Goal: Task Accomplishment & Management: Manage account settings

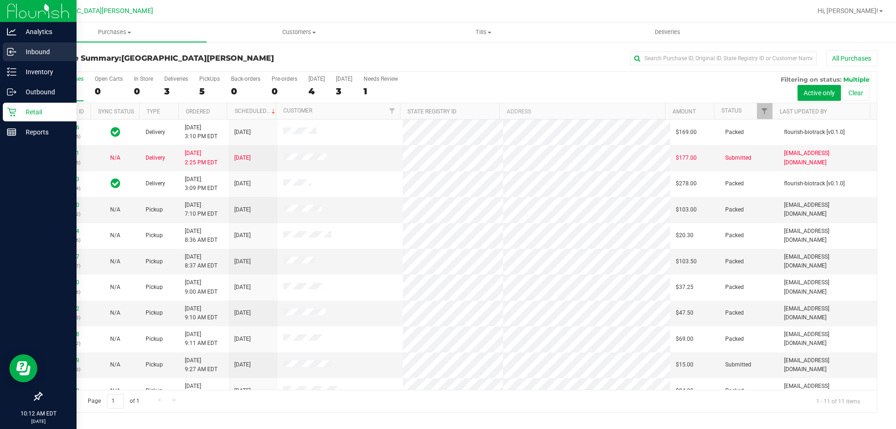
click at [29, 49] on p "Inbound" at bounding box center [44, 51] width 56 height 11
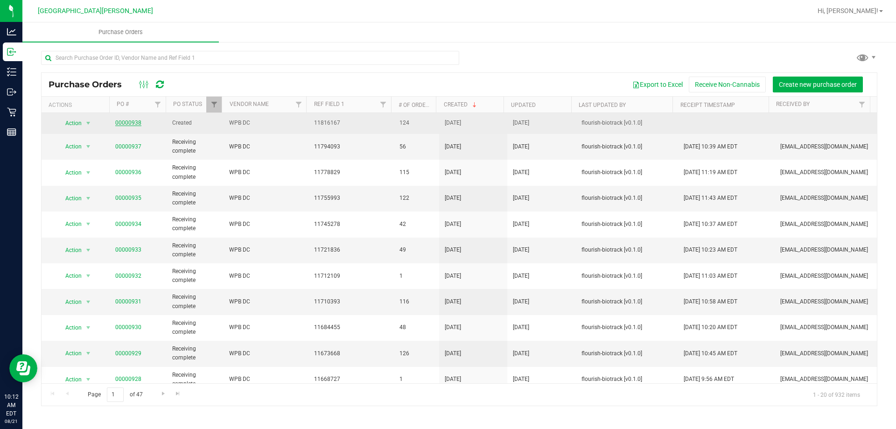
click at [132, 121] on link "00000938" at bounding box center [128, 123] width 26 height 7
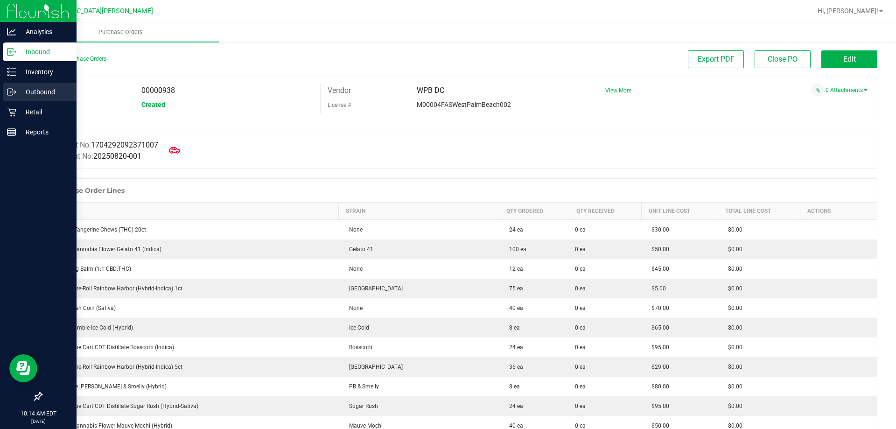
click at [44, 94] on p "Outbound" at bounding box center [44, 91] width 56 height 11
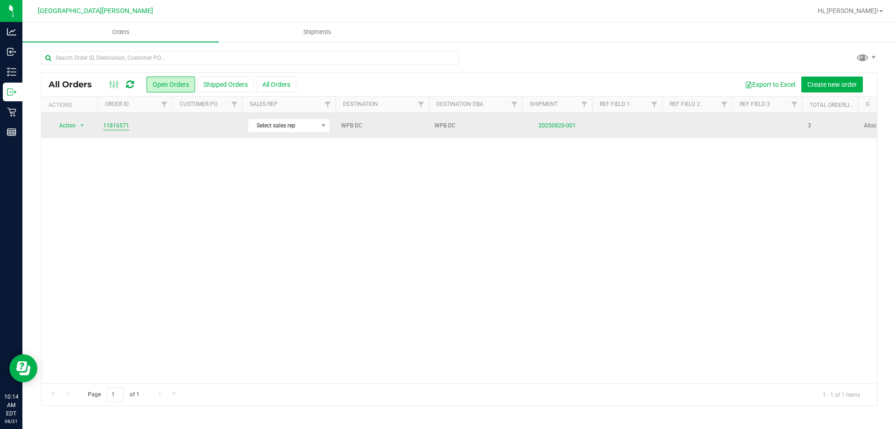
click at [118, 126] on link "11816571" at bounding box center [116, 125] width 26 height 9
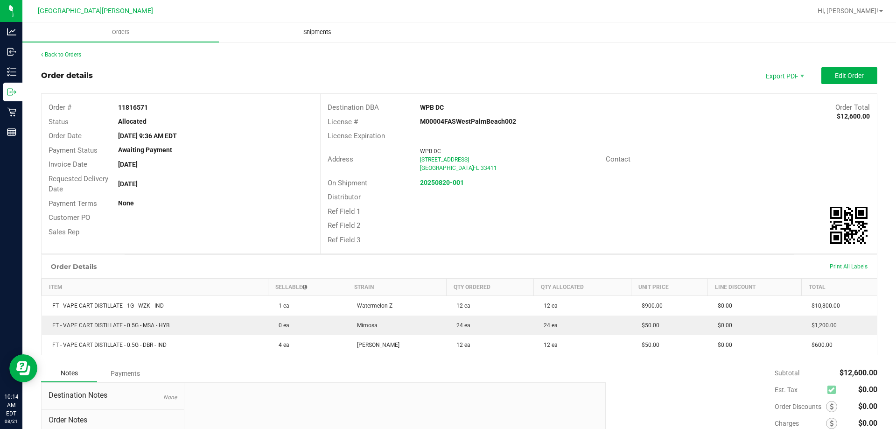
click at [322, 33] on span "Shipments" at bounding box center [317, 32] width 53 height 8
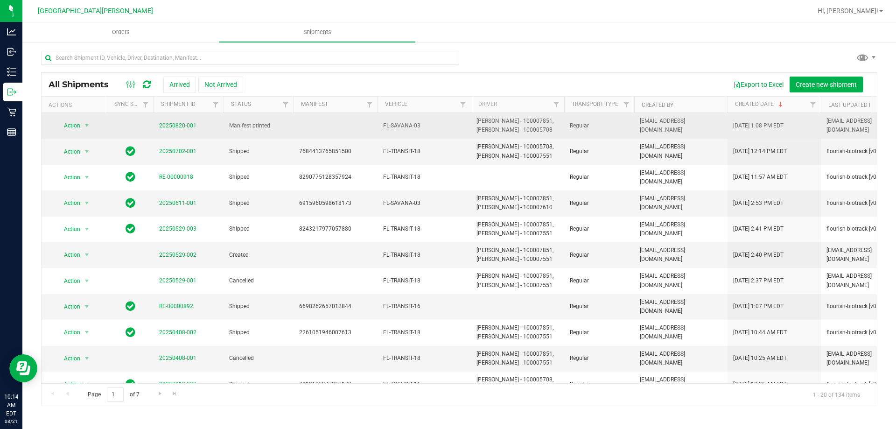
click at [181, 120] on td "20250820-001" at bounding box center [189, 126] width 70 height 26
click at [179, 124] on link "20250820-001" at bounding box center [177, 125] width 37 height 7
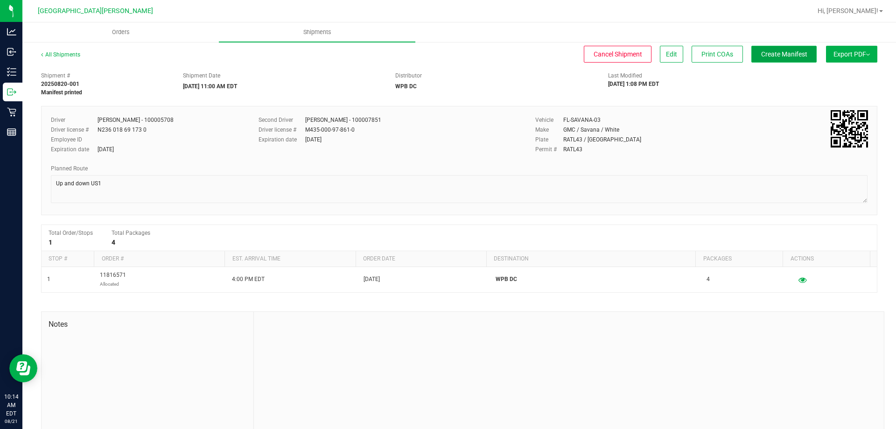
click at [769, 54] on span "Create Manifest" at bounding box center [784, 53] width 46 height 7
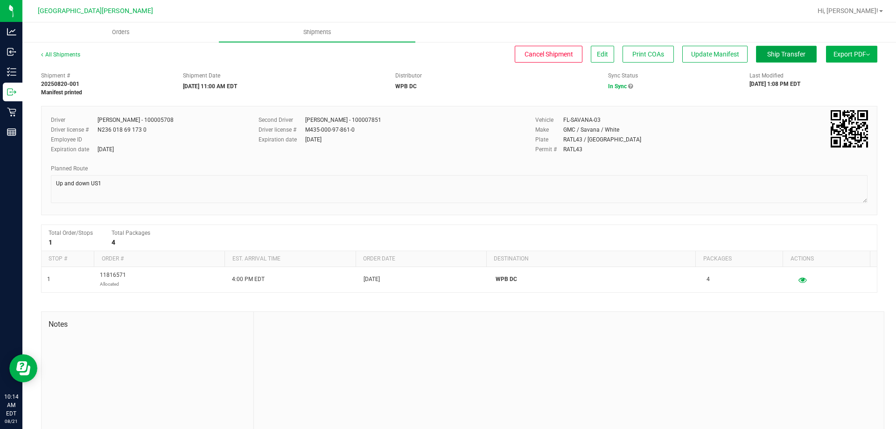
click at [779, 56] on span "Ship Transfer" at bounding box center [786, 53] width 38 height 7
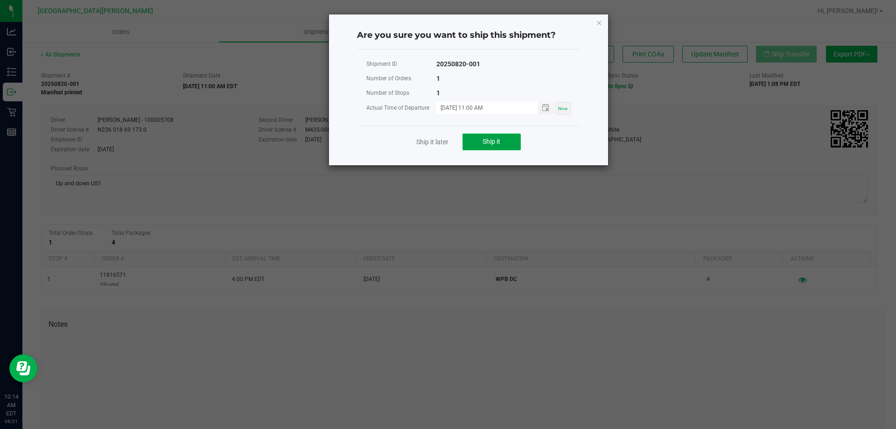
click at [491, 143] on span "Ship it" at bounding box center [492, 141] width 18 height 7
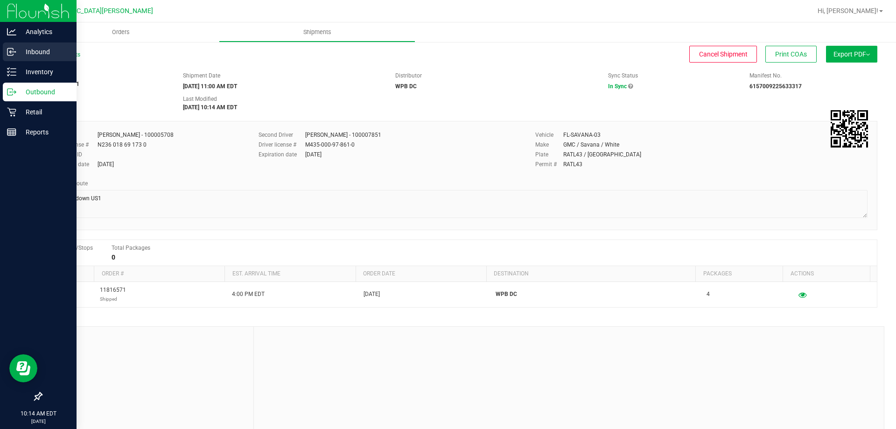
click at [52, 54] on p "Inbound" at bounding box center [44, 51] width 56 height 11
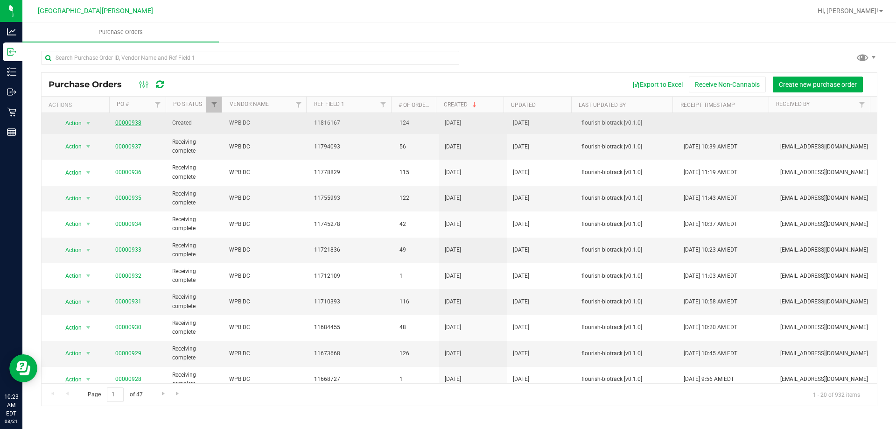
click at [127, 124] on link "00000938" at bounding box center [128, 123] width 26 height 7
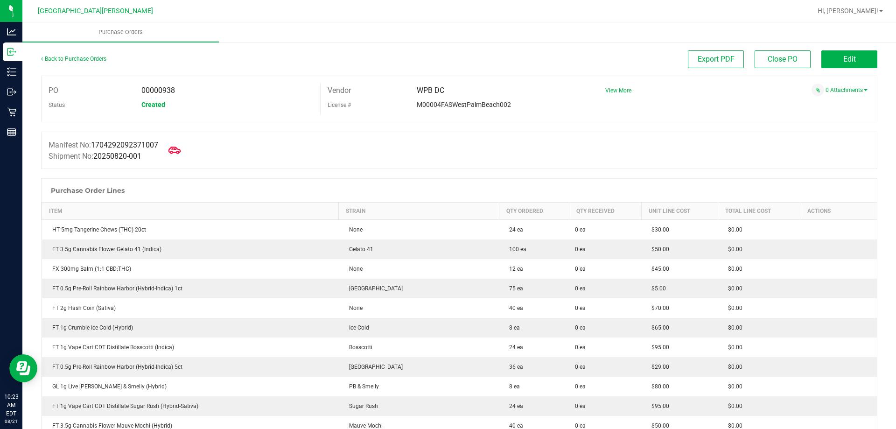
click at [181, 147] on icon at bounding box center [175, 150] width 12 height 12
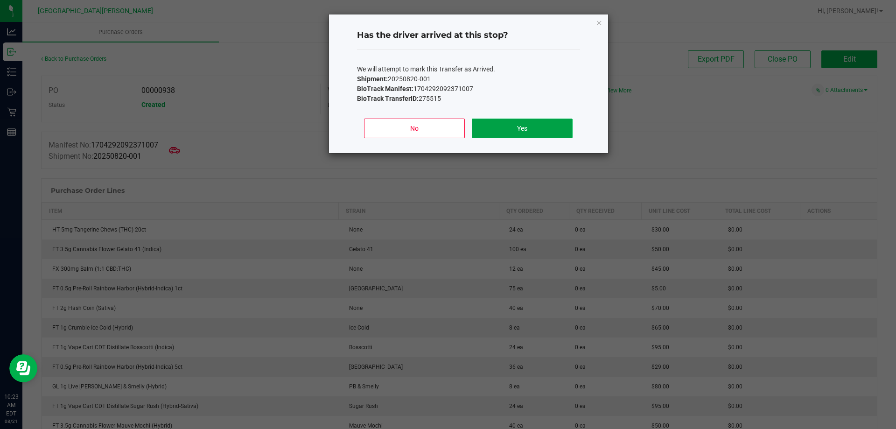
click at [564, 133] on button "Yes" at bounding box center [522, 129] width 100 height 20
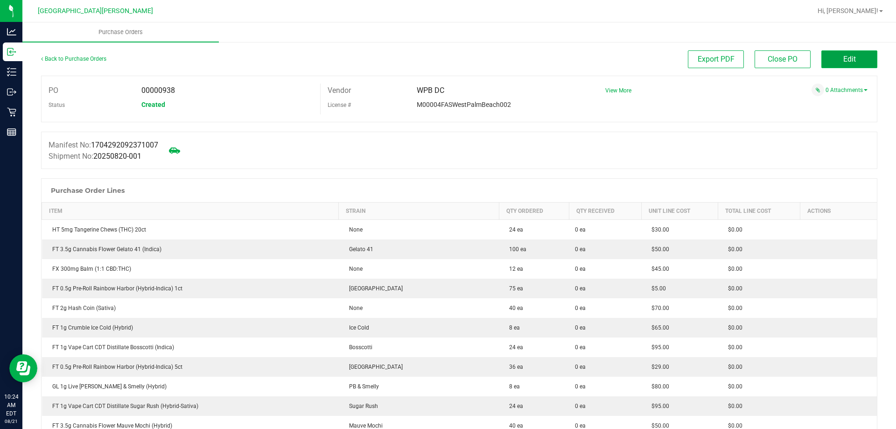
click at [844, 59] on span "Edit" at bounding box center [850, 59] width 13 height 9
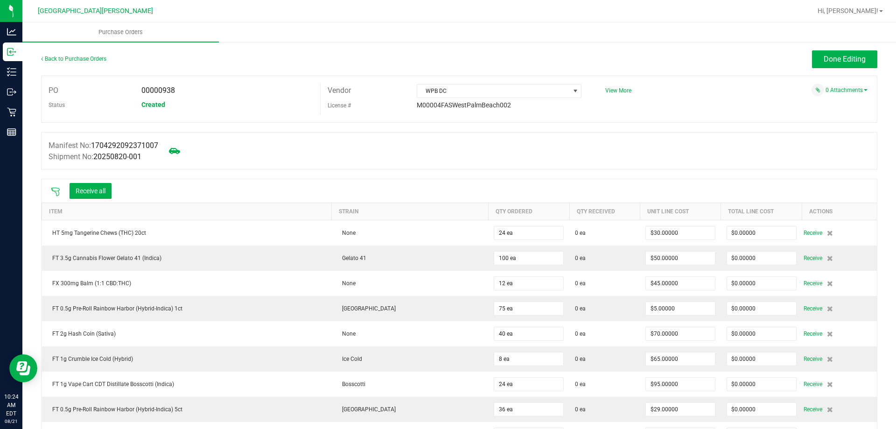
click at [54, 190] on icon at bounding box center [55, 192] width 8 height 8
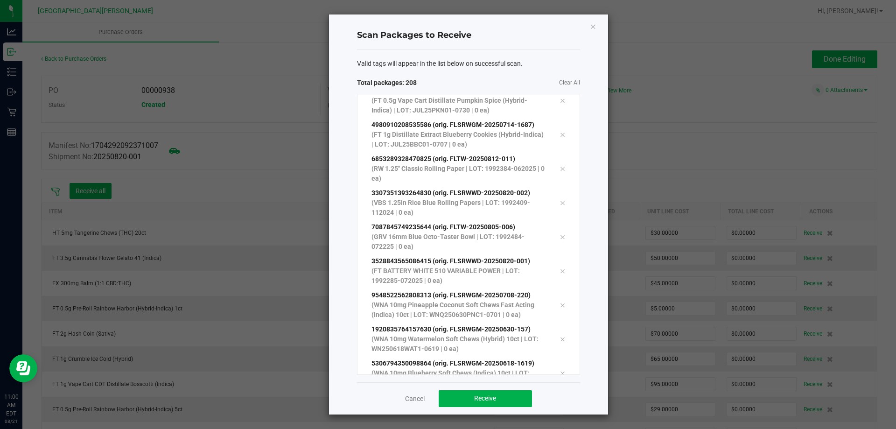
scroll to position [6842, 0]
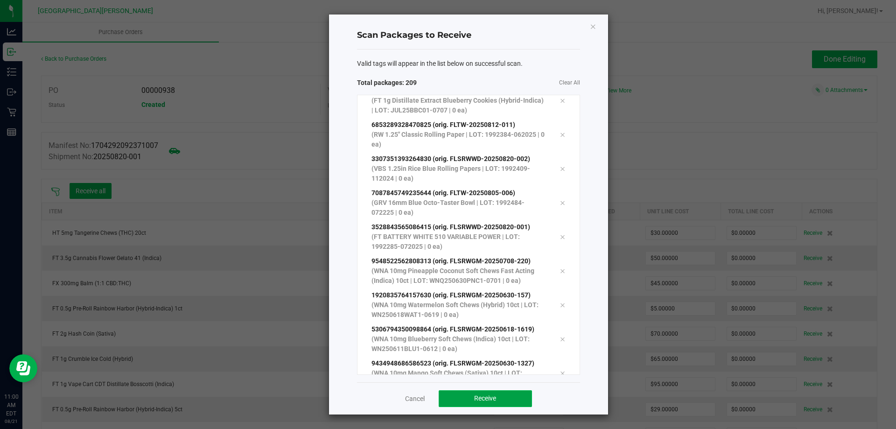
click at [502, 400] on button "Receive" at bounding box center [485, 398] width 93 height 17
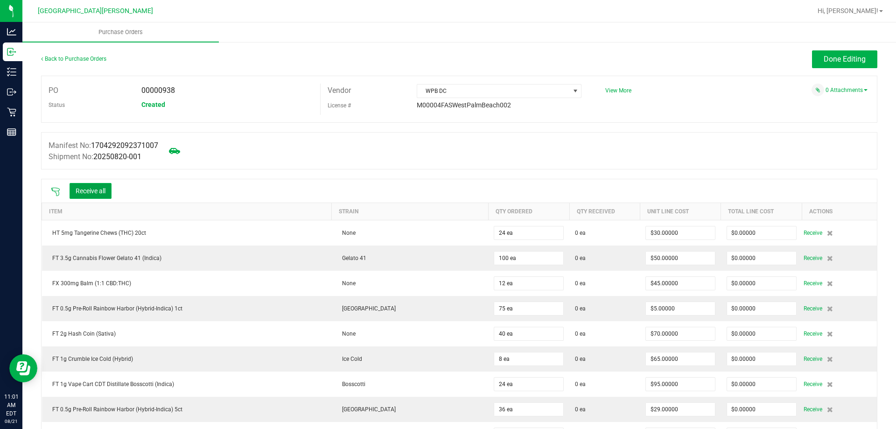
click at [106, 195] on button "Receive all" at bounding box center [91, 191] width 42 height 16
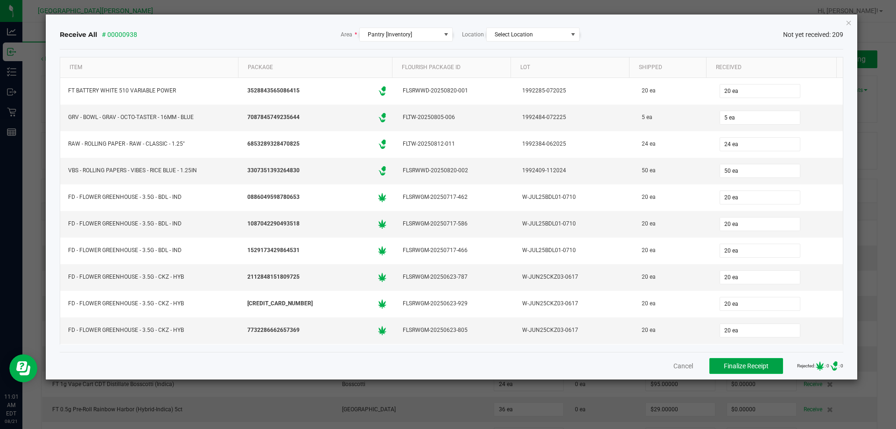
click at [737, 367] on span "Finalize Receipt" at bounding box center [746, 365] width 45 height 7
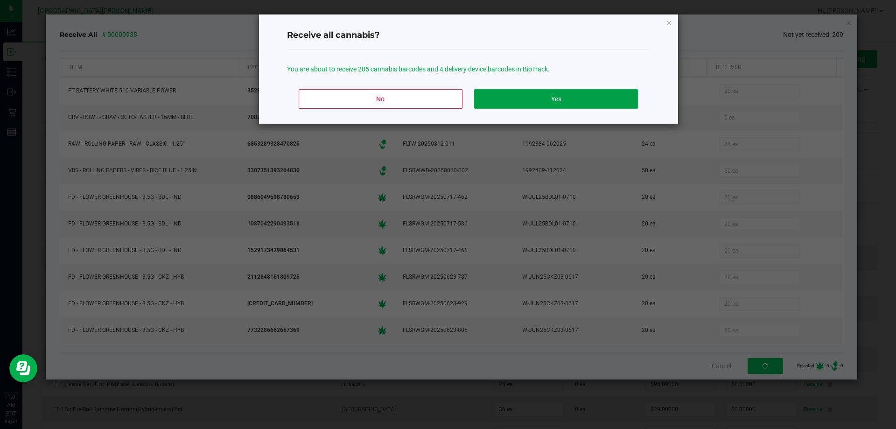
click at [522, 93] on button "Yes" at bounding box center [555, 99] width 163 height 20
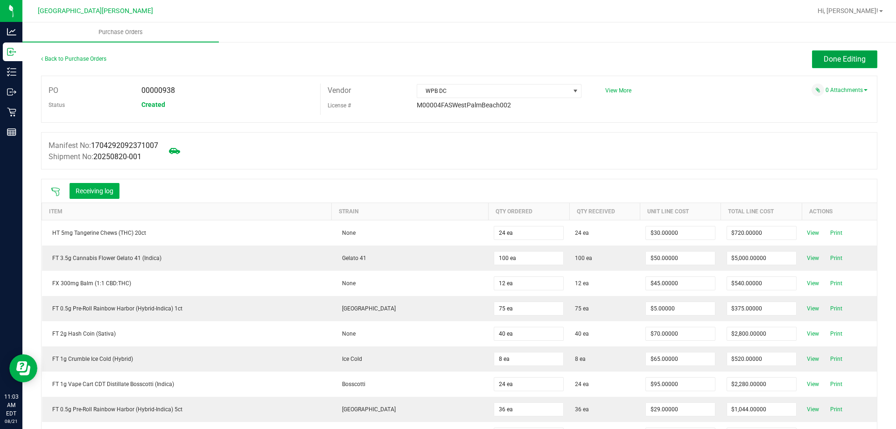
click at [830, 58] on span "Done Editing" at bounding box center [845, 59] width 42 height 9
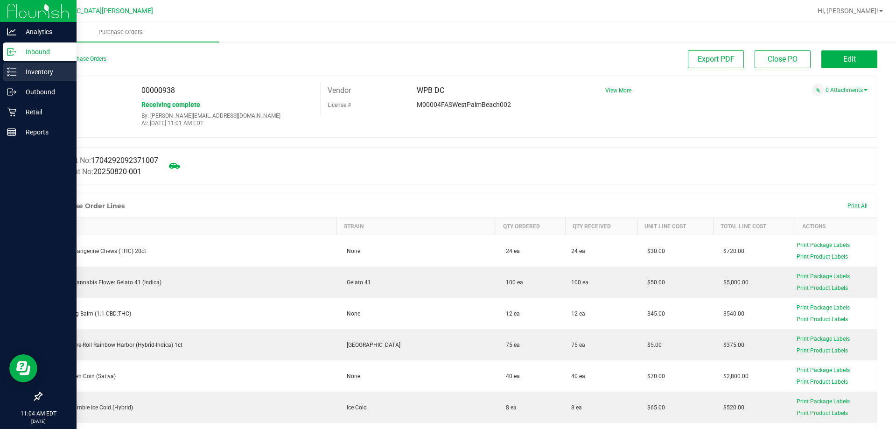
click at [41, 68] on p "Inventory" at bounding box center [44, 71] width 56 height 11
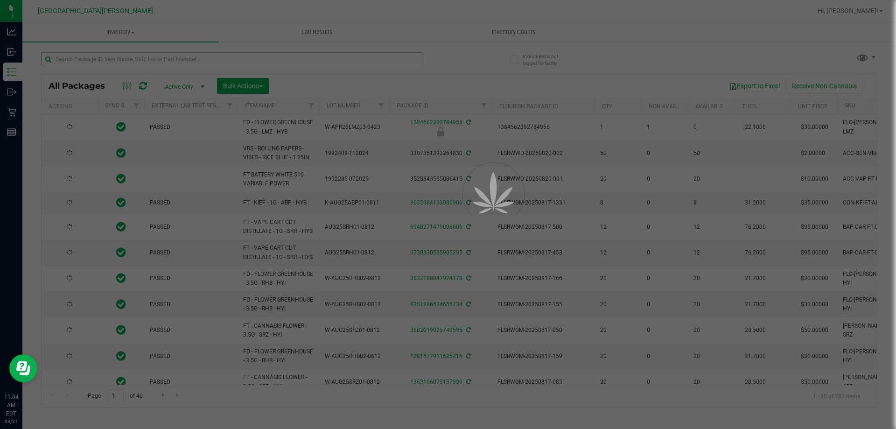
click at [167, 63] on div at bounding box center [448, 214] width 896 height 429
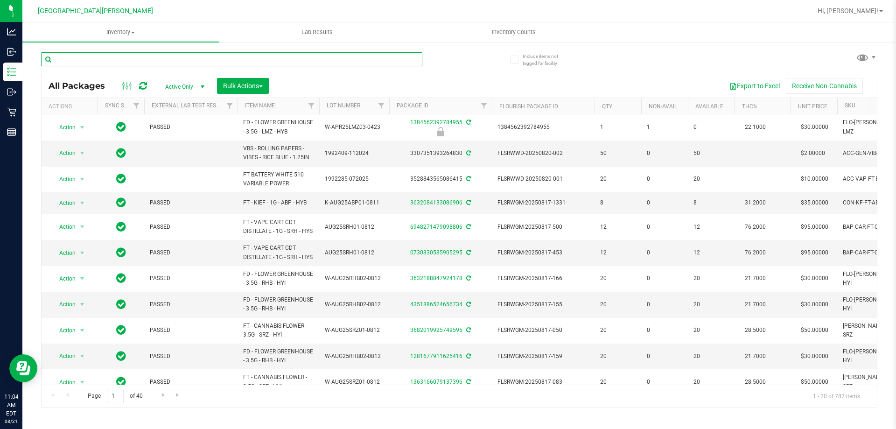
click at [167, 61] on input "text" at bounding box center [231, 59] width 381 height 14
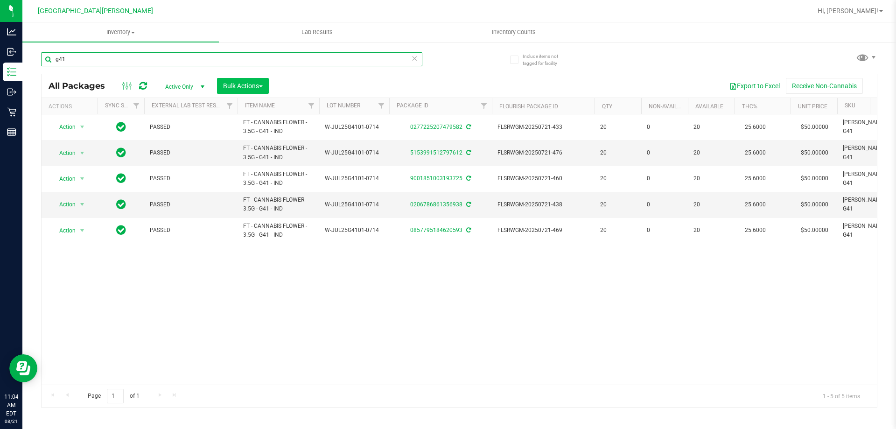
type input "g41"
click at [242, 89] on span "Bulk Actions" at bounding box center [243, 85] width 40 height 7
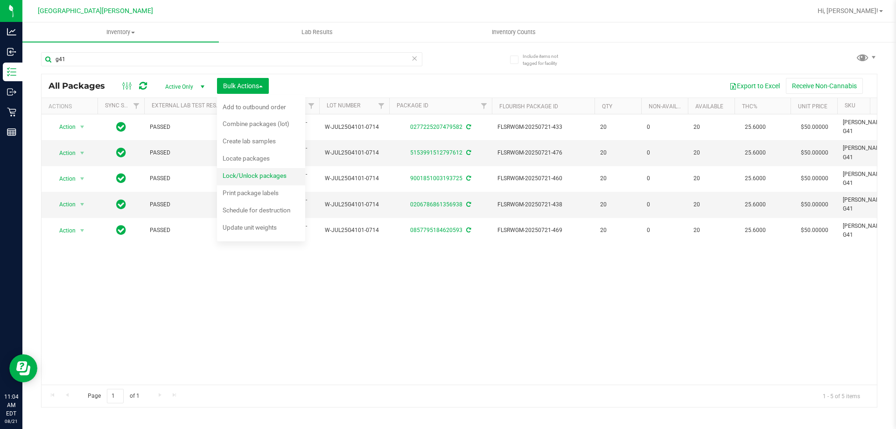
click at [259, 176] on span "Lock/Unlock packages" at bounding box center [255, 175] width 64 height 7
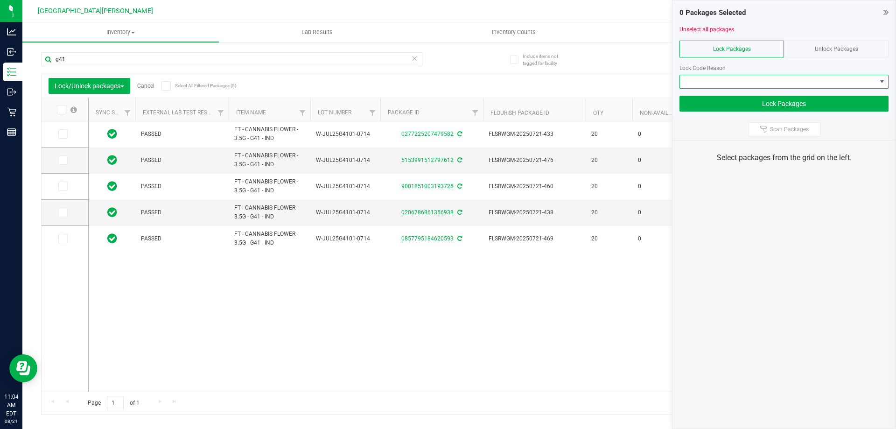
click at [726, 84] on span at bounding box center [778, 81] width 197 height 13
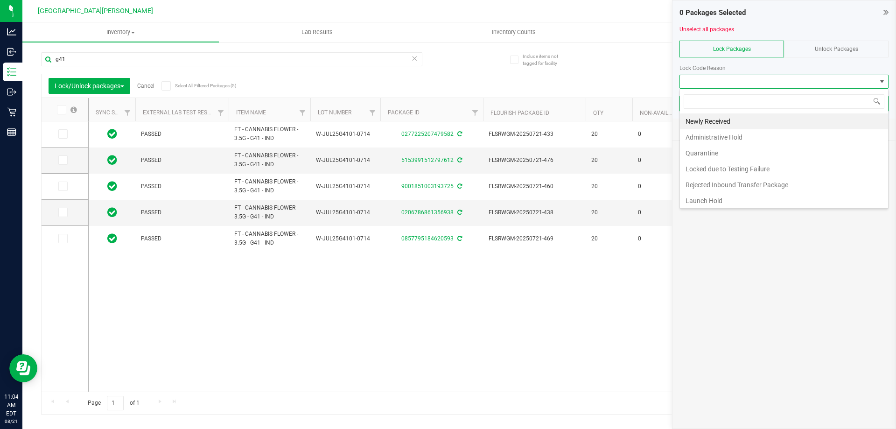
scroll to position [14, 209]
click at [714, 198] on li "Launch Hold" at bounding box center [784, 201] width 208 height 16
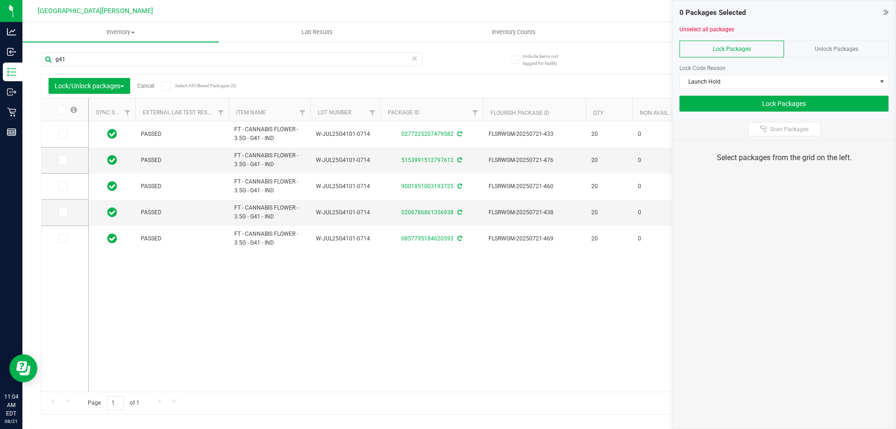
click at [59, 110] on icon at bounding box center [61, 110] width 6 height 0
click at [0, 0] on input "checkbox" at bounding box center [0, 0] width 0 height 0
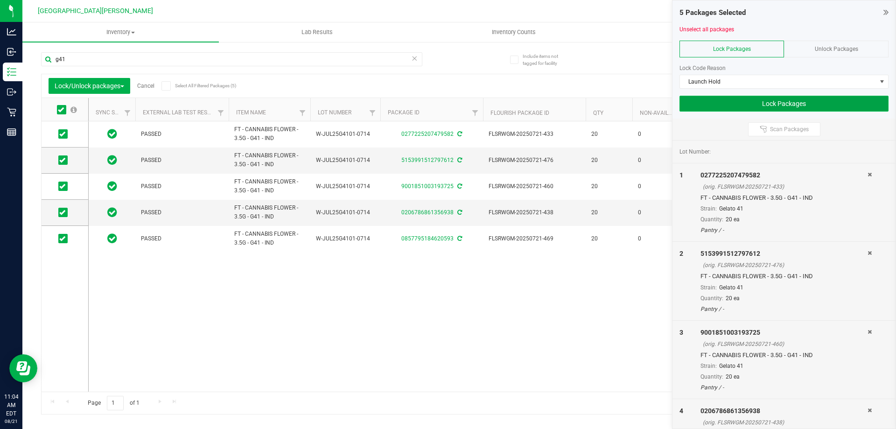
click at [747, 108] on button "Lock Packages" at bounding box center [784, 104] width 209 height 16
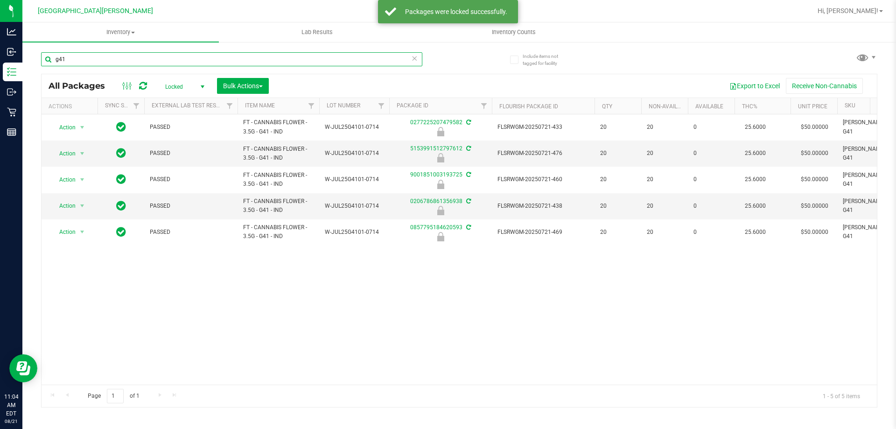
click at [116, 61] on input "g41" at bounding box center [231, 59] width 381 height 14
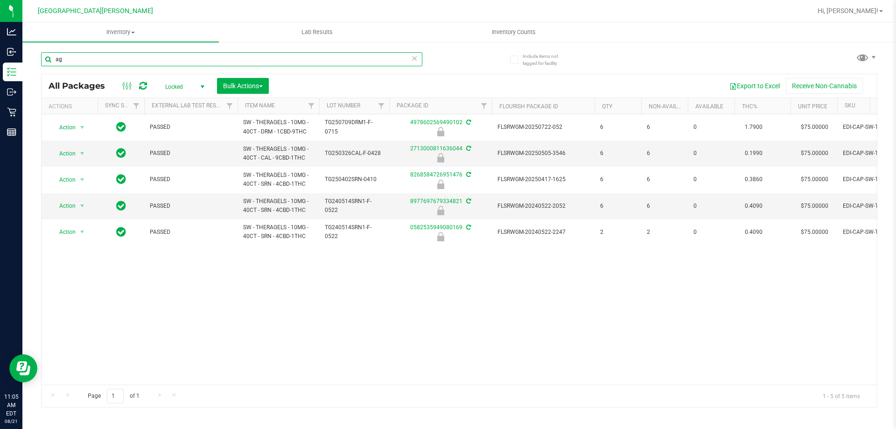
click at [72, 63] on input "ag" at bounding box center [231, 59] width 381 height 14
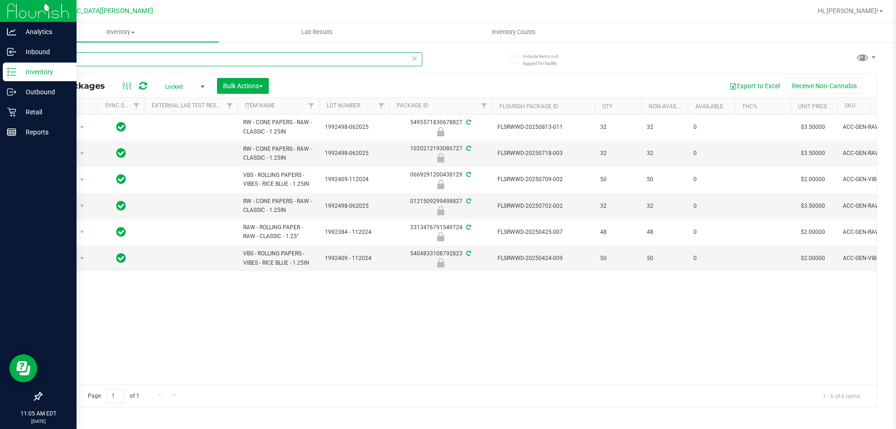
type input "pap"
click at [15, 70] on icon at bounding box center [11, 71] width 9 height 9
click at [21, 58] on div "Inbound" at bounding box center [40, 51] width 74 height 19
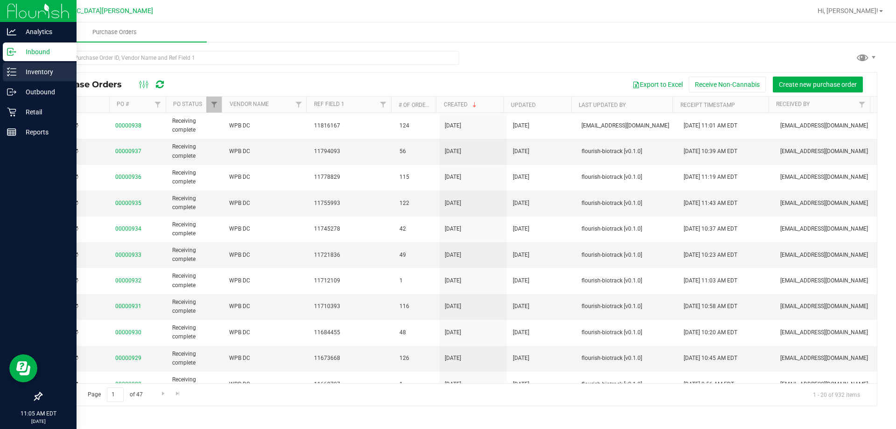
click at [45, 72] on p "Inventory" at bounding box center [44, 71] width 56 height 11
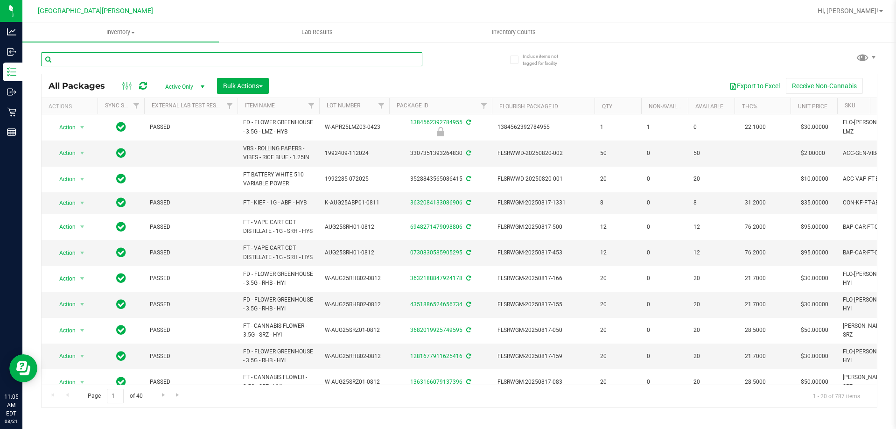
click at [188, 57] on input "text" at bounding box center [231, 59] width 381 height 14
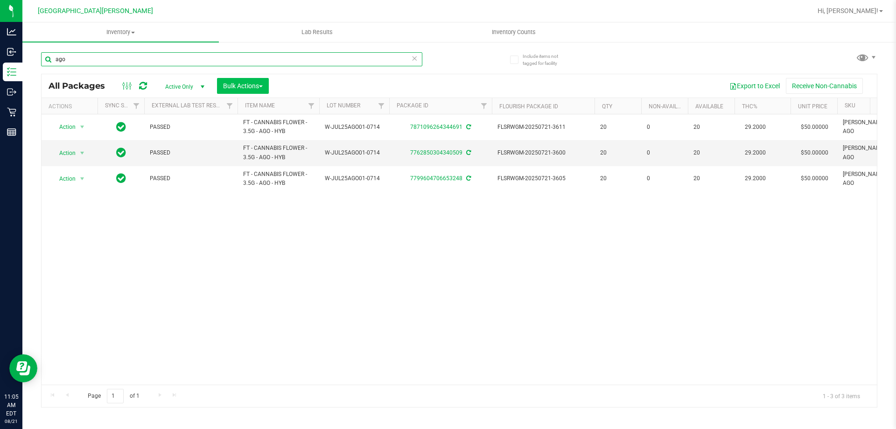
type input "ago"
click at [237, 82] on span "Bulk Actions" at bounding box center [243, 85] width 40 height 7
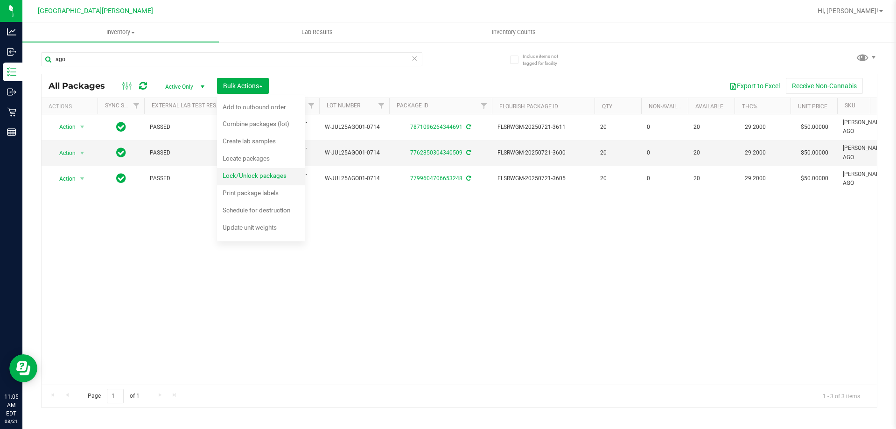
click at [245, 177] on span "Lock/Unlock packages" at bounding box center [255, 175] width 64 height 7
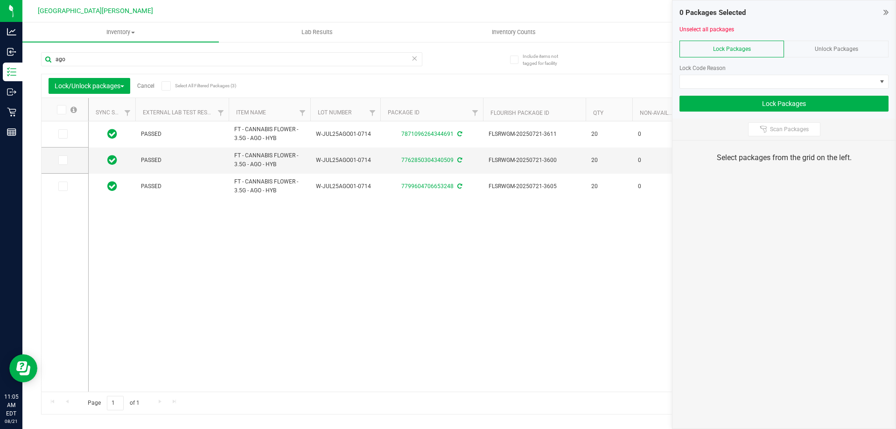
click at [60, 110] on icon at bounding box center [61, 110] width 6 height 0
click at [0, 0] on input "checkbox" at bounding box center [0, 0] width 0 height 0
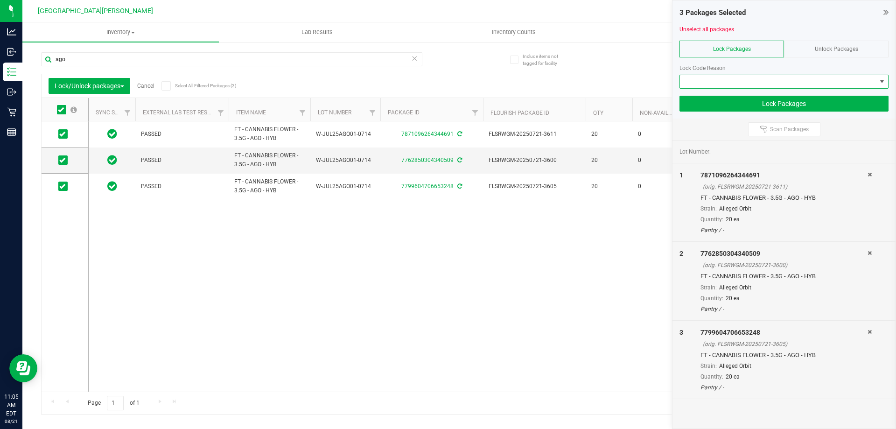
click at [706, 88] on span at bounding box center [784, 82] width 209 height 14
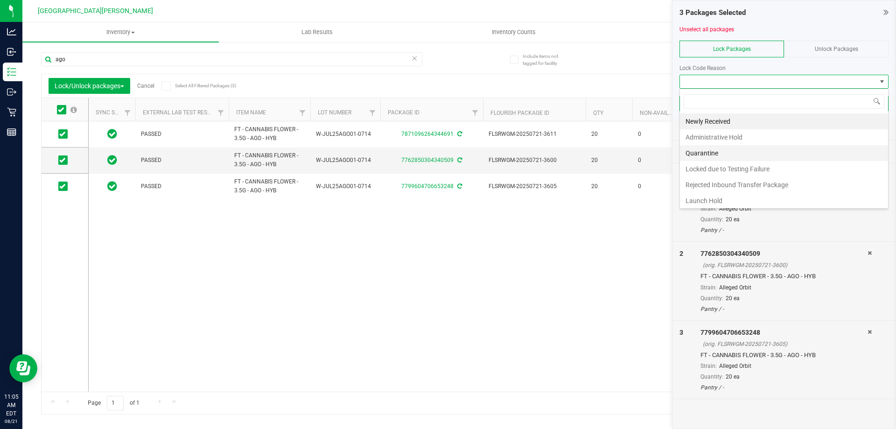
scroll to position [14, 209]
click at [703, 204] on li "Launch Hold" at bounding box center [784, 201] width 208 height 16
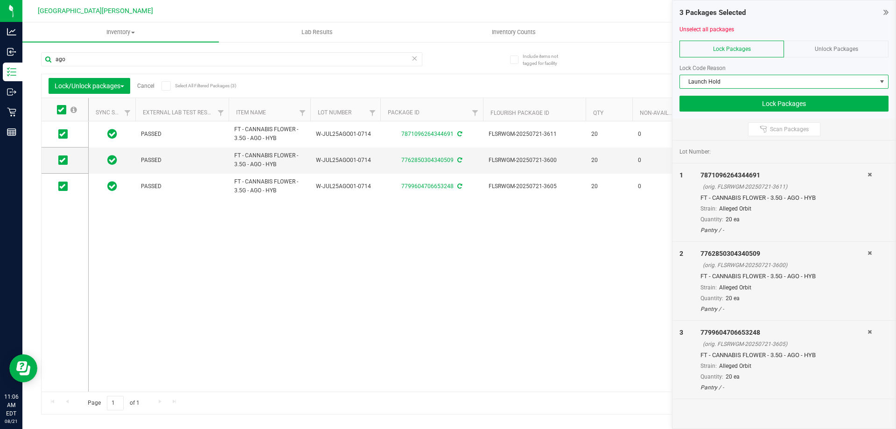
click at [745, 47] on span "Lock Packages" at bounding box center [732, 49] width 38 height 7
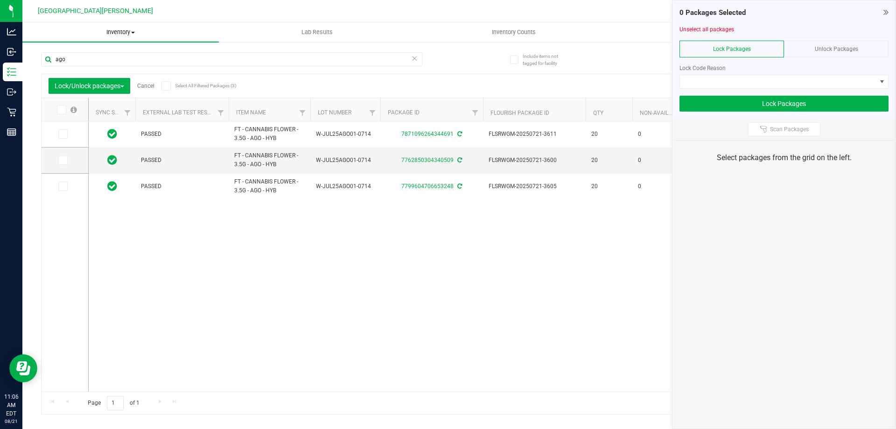
click at [121, 29] on span "Inventory" at bounding box center [120, 32] width 197 height 8
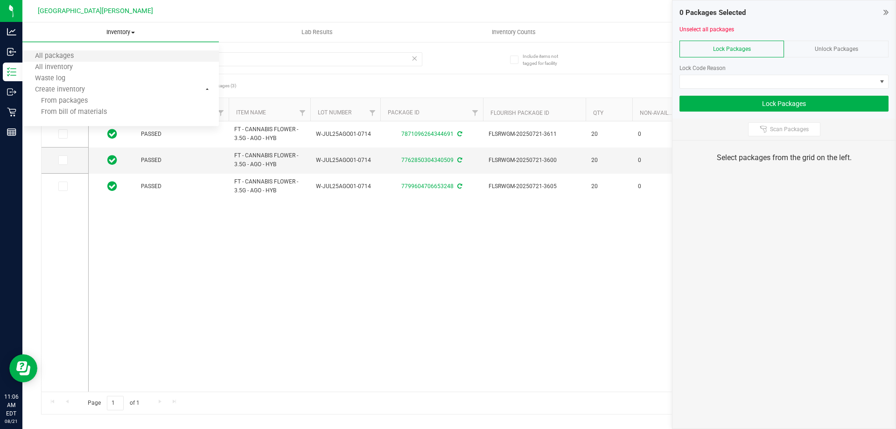
click at [88, 51] on li "All packages" at bounding box center [120, 56] width 197 height 11
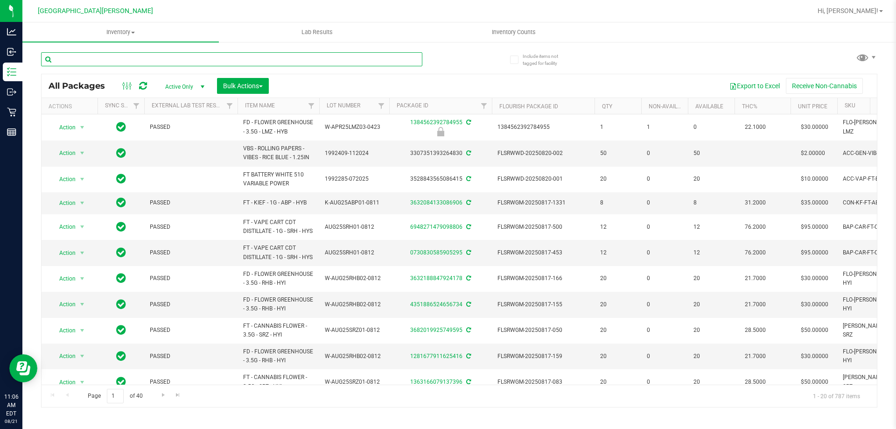
click at [93, 63] on input "text" at bounding box center [231, 59] width 381 height 14
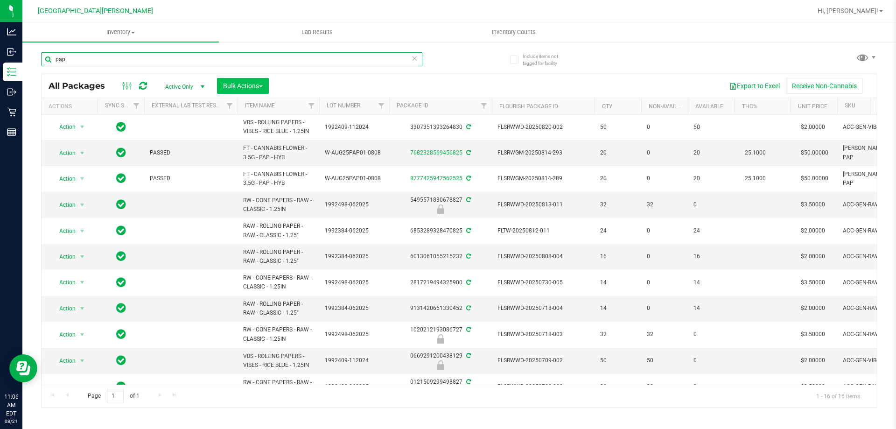
type input "pap"
click at [225, 87] on span "Bulk Actions" at bounding box center [243, 85] width 40 height 7
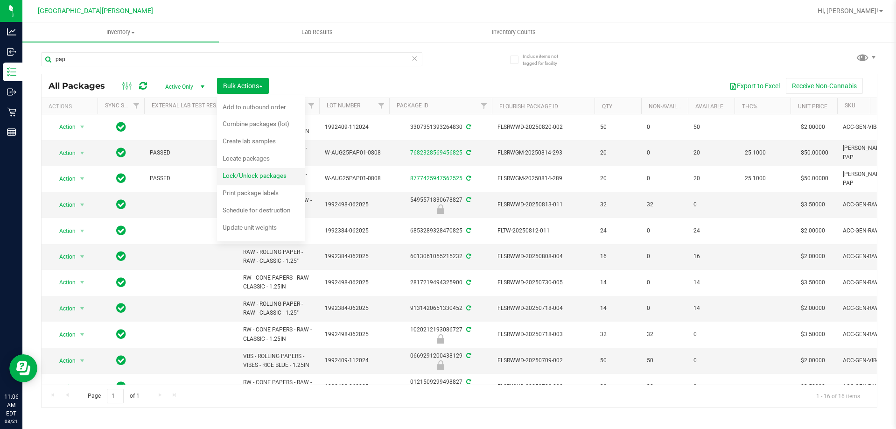
click at [238, 175] on span "Lock/Unlock packages" at bounding box center [255, 175] width 64 height 7
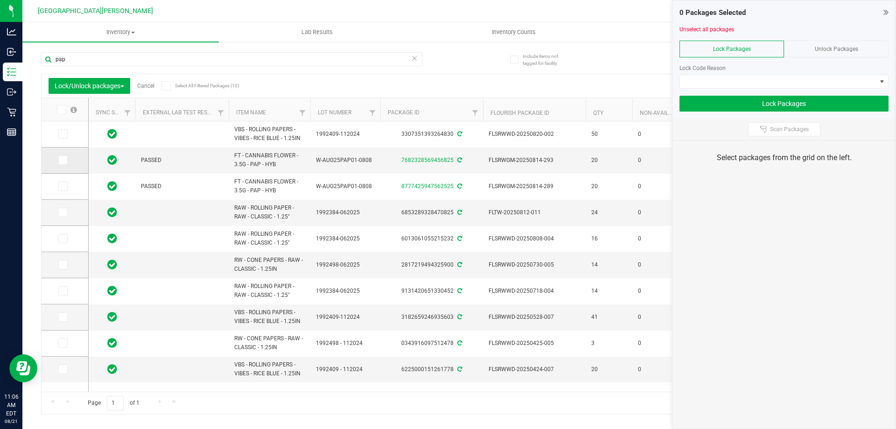
click at [62, 160] on icon at bounding box center [62, 160] width 6 height 0
click at [0, 0] on input "checkbox" at bounding box center [0, 0] width 0 height 0
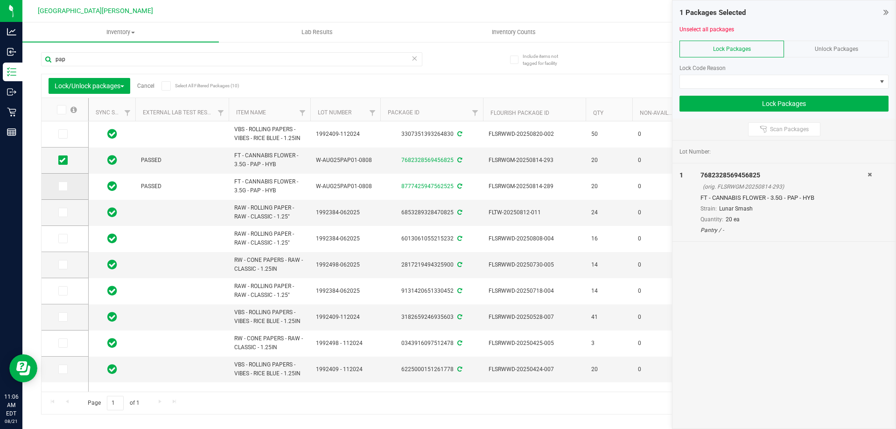
click at [63, 186] on icon at bounding box center [62, 186] width 6 height 0
click at [0, 0] on input "checkbox" at bounding box center [0, 0] width 0 height 0
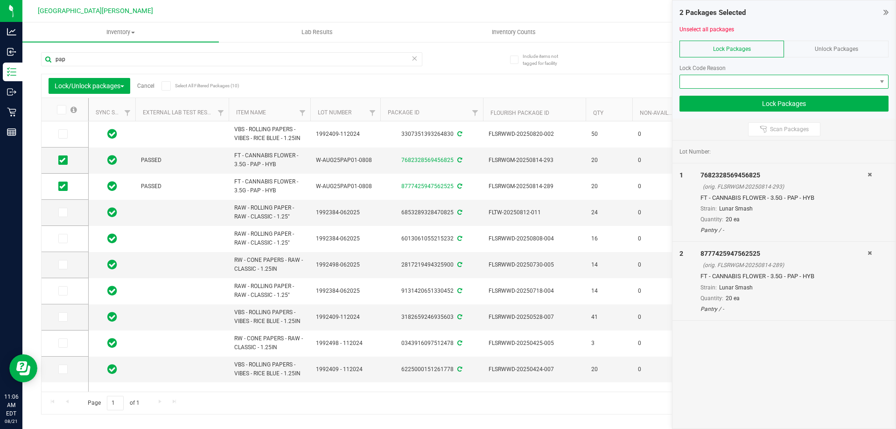
click at [718, 79] on span at bounding box center [778, 81] width 197 height 13
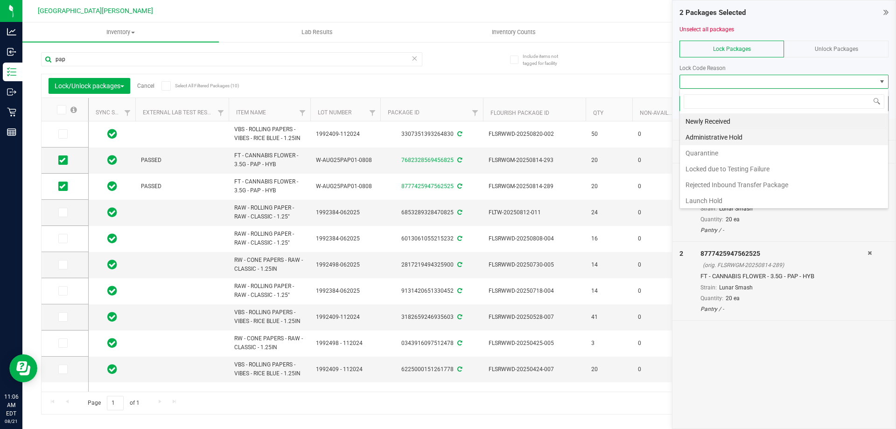
scroll to position [14, 209]
click at [713, 201] on li "Launch Hold" at bounding box center [784, 201] width 208 height 16
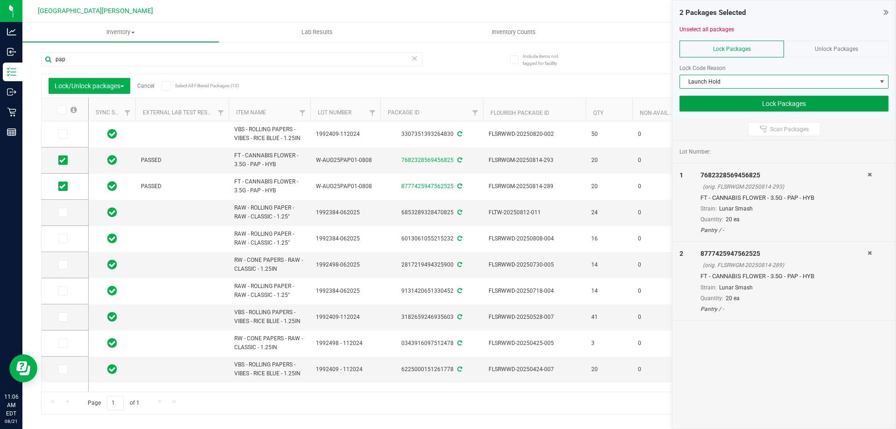
click at [757, 99] on button "Lock Packages" at bounding box center [784, 104] width 209 height 16
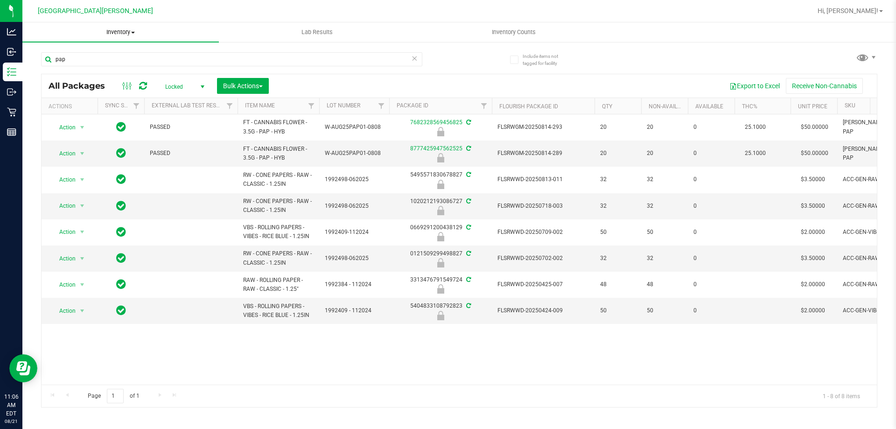
click at [132, 34] on span "Inventory" at bounding box center [120, 32] width 197 height 8
click at [89, 53] on li "All packages" at bounding box center [120, 56] width 197 height 11
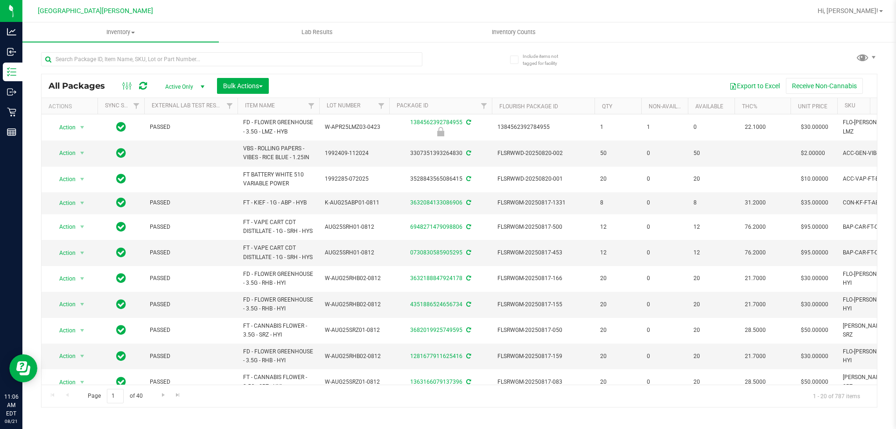
click at [140, 75] on div "All Packages Active Only Active Only Lab Samples Locked All External Internal B…" at bounding box center [460, 85] width 836 height 23
click at [128, 64] on input "text" at bounding box center [231, 59] width 381 height 14
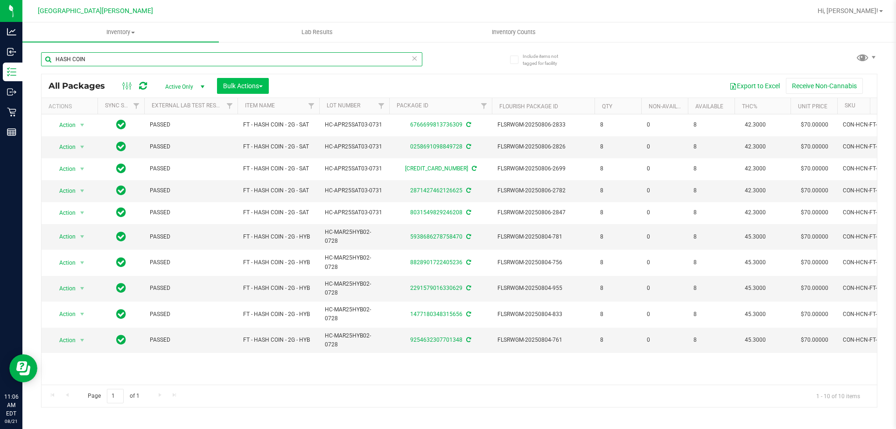
type input "HASH COIN"
click at [246, 87] on span "Bulk Actions" at bounding box center [243, 85] width 40 height 7
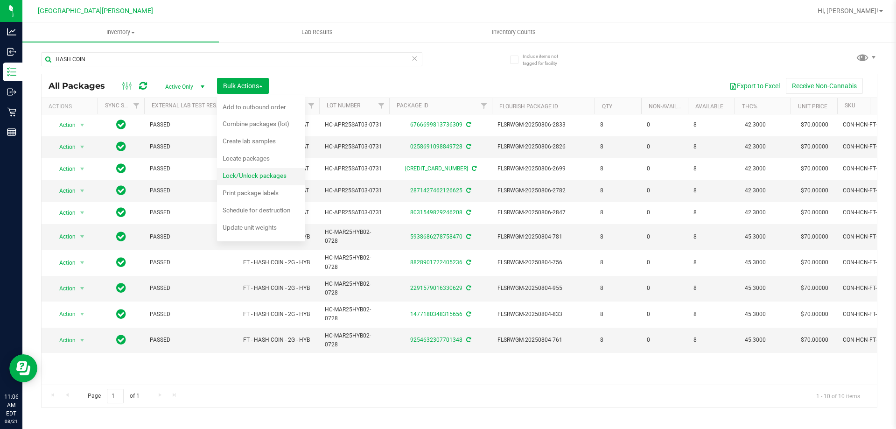
click at [254, 176] on span "Lock/Unlock packages" at bounding box center [255, 175] width 64 height 7
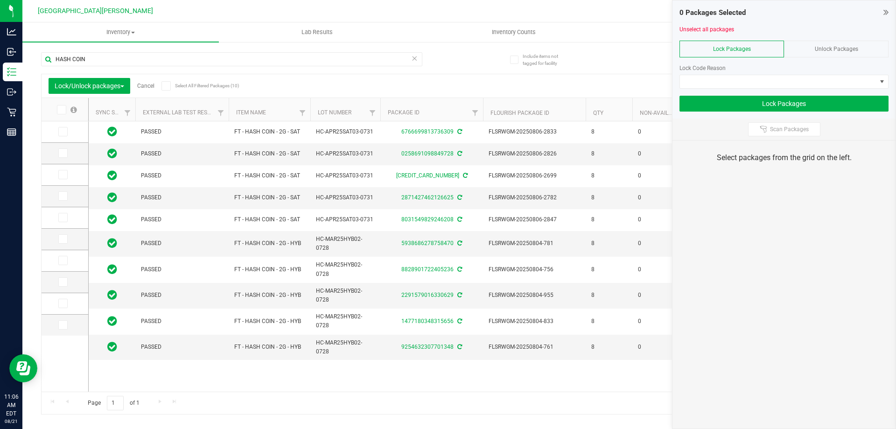
click at [58, 114] on th at bounding box center [65, 109] width 47 height 23
click at [63, 115] on th at bounding box center [65, 109] width 47 height 23
click at [63, 110] on icon at bounding box center [61, 110] width 6 height 0
click at [0, 0] on input "checkbox" at bounding box center [0, 0] width 0 height 0
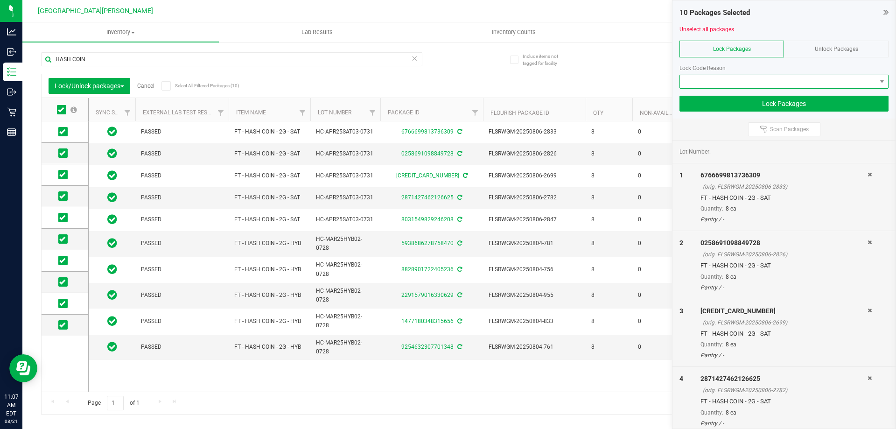
click at [683, 79] on span at bounding box center [778, 81] width 197 height 13
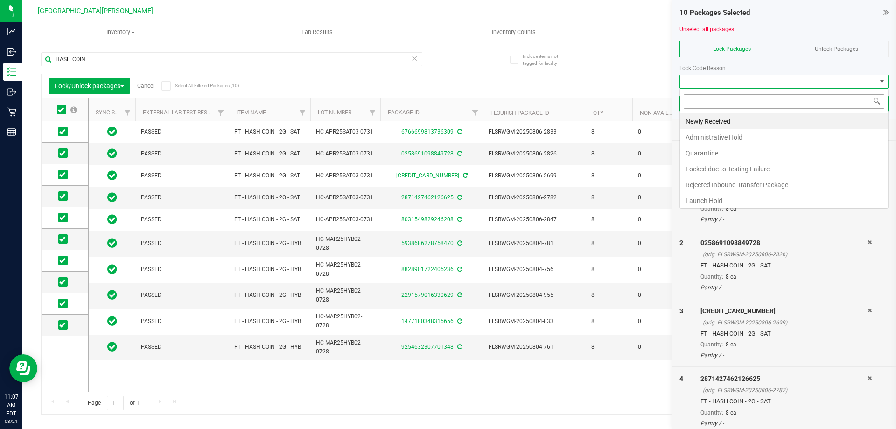
scroll to position [14, 209]
click at [714, 202] on li "Launch Hold" at bounding box center [784, 201] width 208 height 16
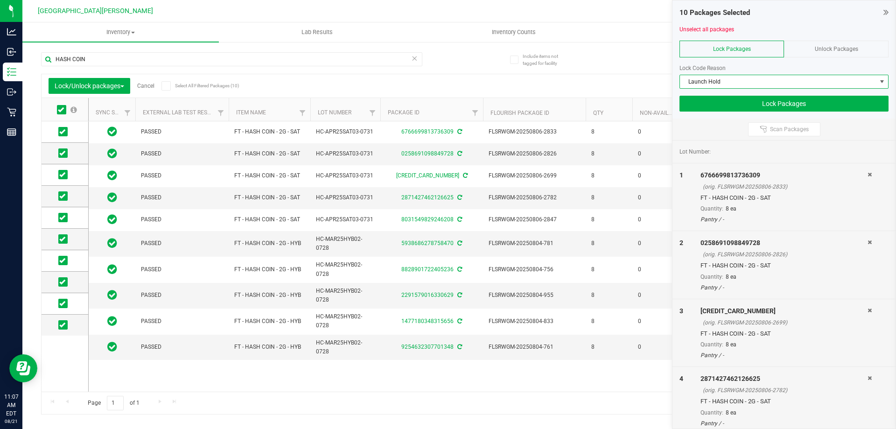
click at [748, 49] on span "Lock Packages" at bounding box center [732, 49] width 38 height 7
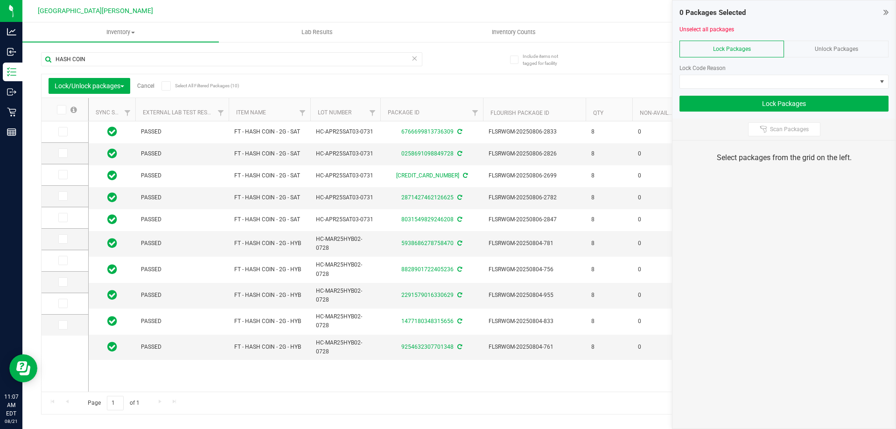
click at [169, 86] on icon at bounding box center [166, 86] width 6 height 0
click at [0, 0] on input "Select All Filtered Packages (10)" at bounding box center [0, 0] width 0 height 0
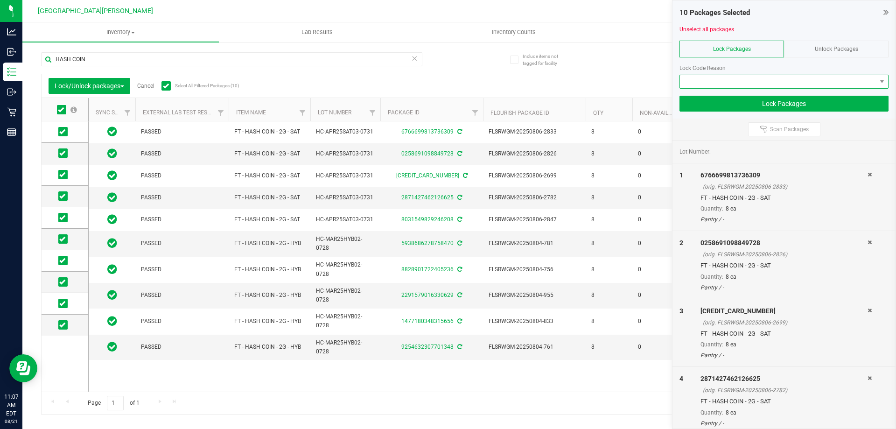
click at [740, 79] on span at bounding box center [778, 81] width 197 height 13
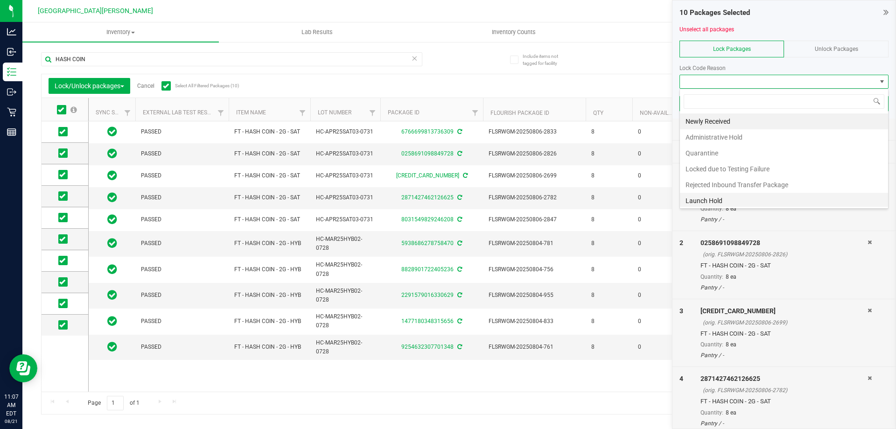
click at [715, 197] on li "Launch Hold" at bounding box center [784, 201] width 208 height 16
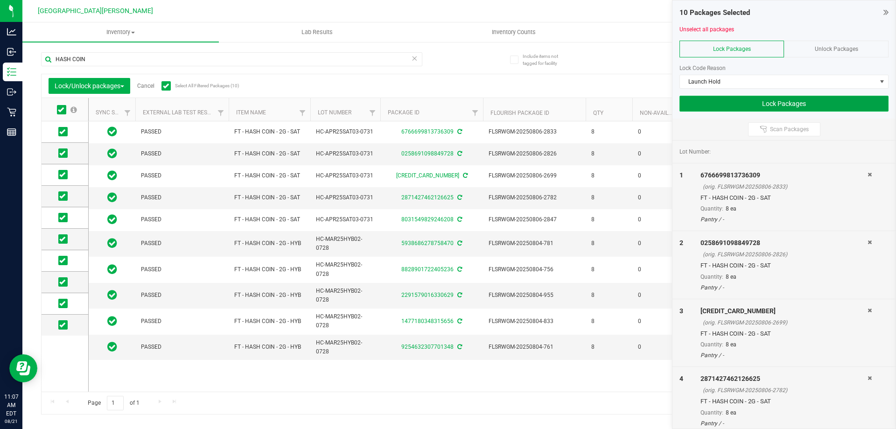
click at [739, 107] on button "Lock Packages" at bounding box center [784, 104] width 209 height 16
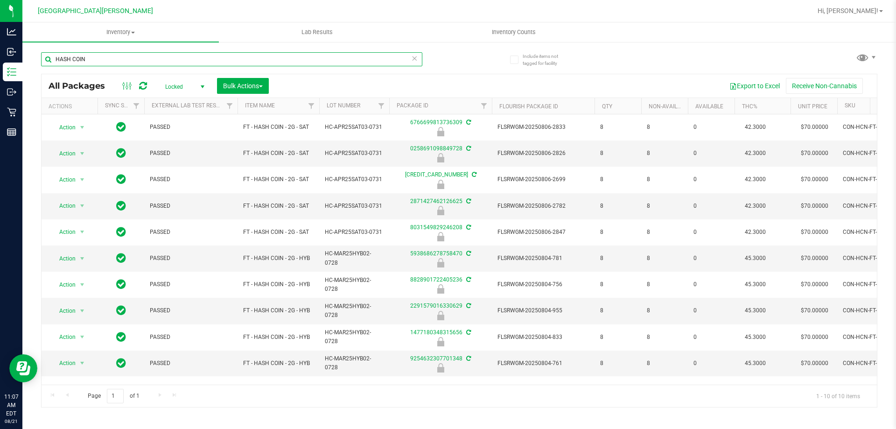
click at [112, 60] on input "HASH COIN" at bounding box center [231, 59] width 381 height 14
click at [111, 60] on input "HASH COIN" at bounding box center [231, 59] width 381 height 14
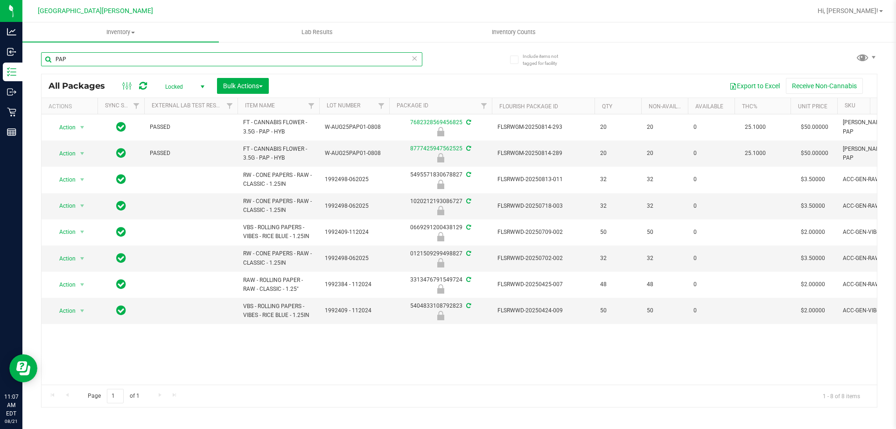
click at [152, 63] on input "PAP" at bounding box center [231, 59] width 381 height 14
type input "PAP"
click at [126, 35] on span "Inventory" at bounding box center [120, 32] width 197 height 8
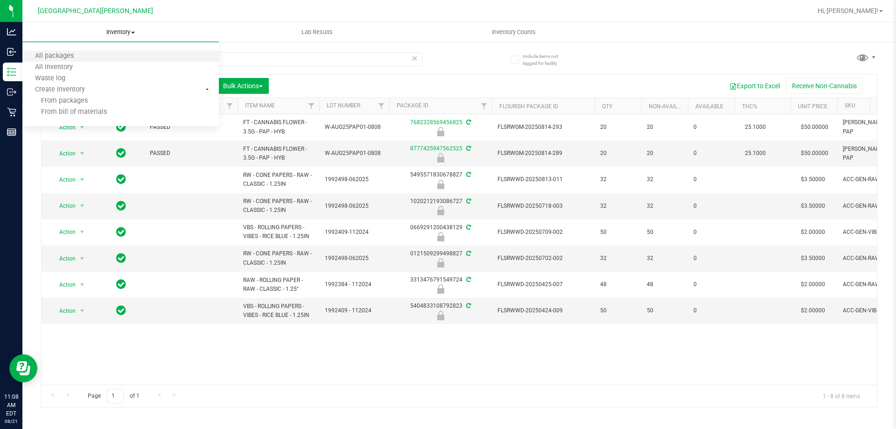
click at [113, 53] on li "All packages" at bounding box center [120, 56] width 197 height 11
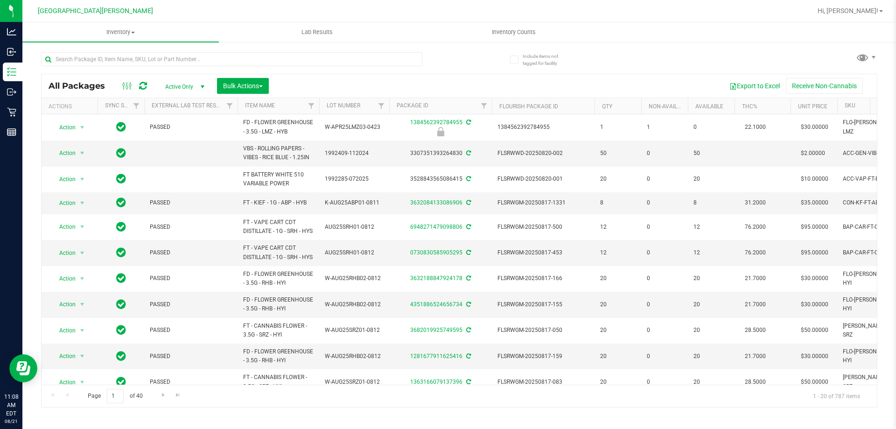
scroll to position [0, 369]
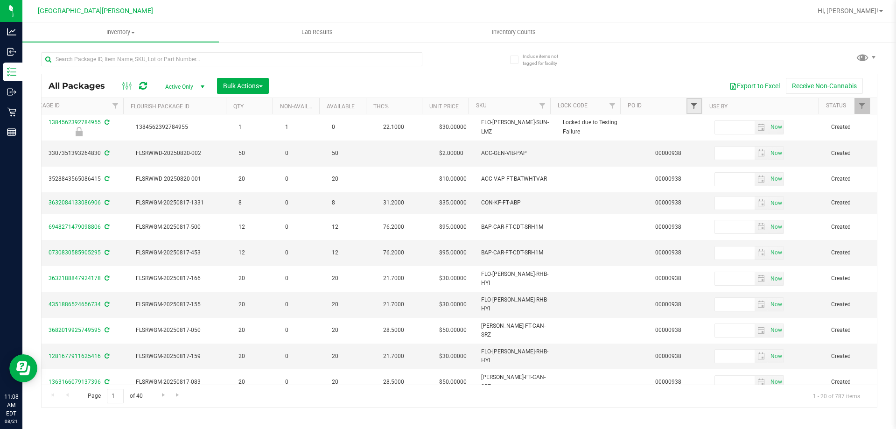
click at [692, 107] on span "Filter" at bounding box center [693, 105] width 7 height 7
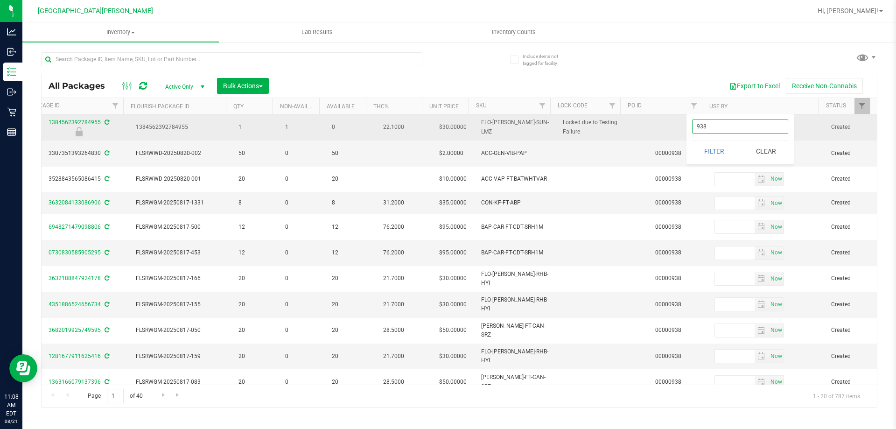
type input "938"
click at [692, 141] on button "Filter" at bounding box center [714, 151] width 45 height 21
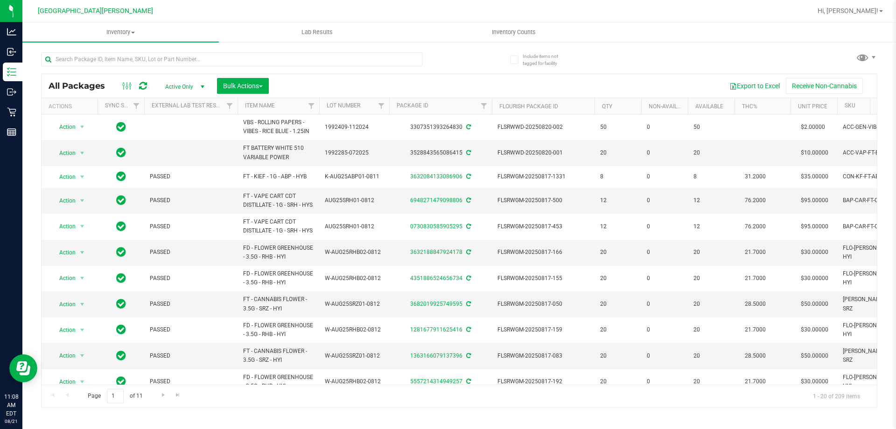
click at [190, 87] on span "Active Only" at bounding box center [182, 86] width 51 height 13
click at [348, 78] on div "Export to Excel Receive Non-Cannabis" at bounding box center [573, 86] width 594 height 16
click at [267, 87] on button "Bulk Actions" at bounding box center [243, 86] width 52 height 16
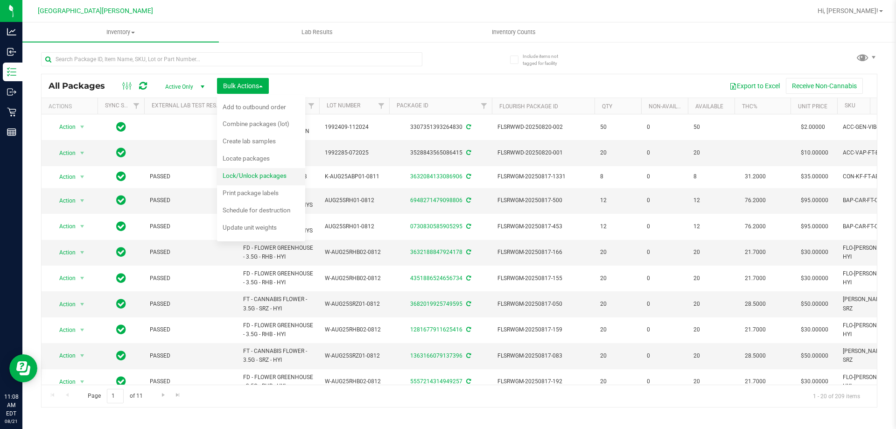
click at [252, 176] on span "Lock/Unlock packages" at bounding box center [255, 175] width 64 height 7
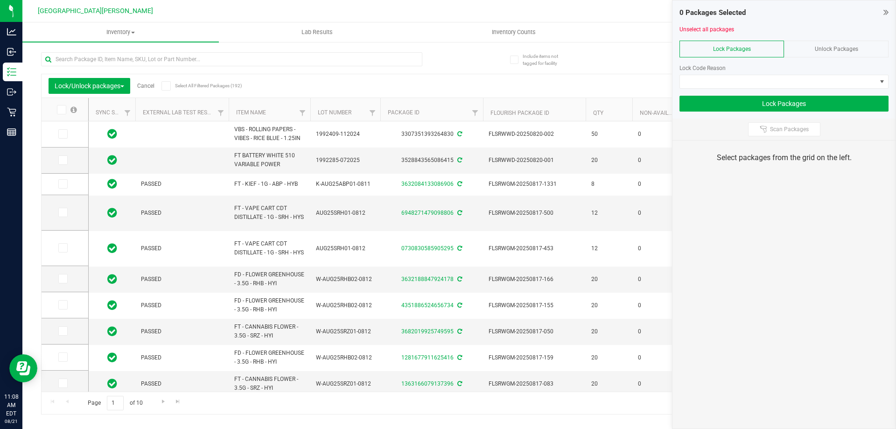
click at [173, 86] on label "Select All Filtered Packages (192)" at bounding box center [192, 85] width 60 height 9
click at [0, 0] on input "Select All Filtered Packages (192)" at bounding box center [0, 0] width 0 height 0
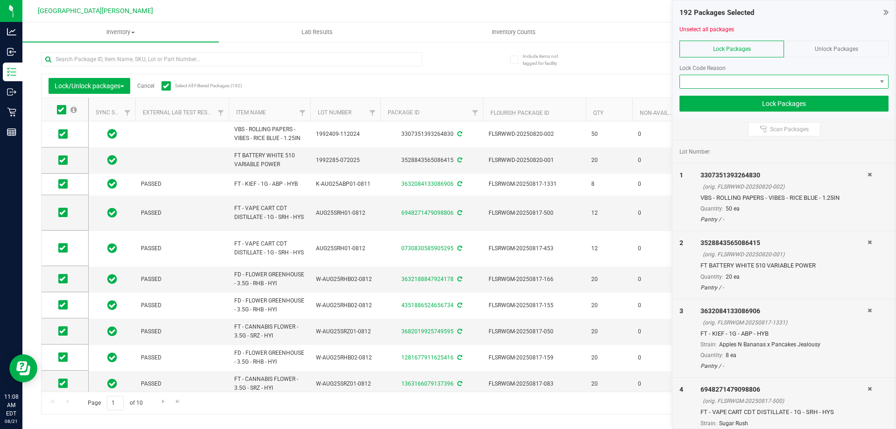
click at [746, 85] on span at bounding box center [778, 81] width 197 height 13
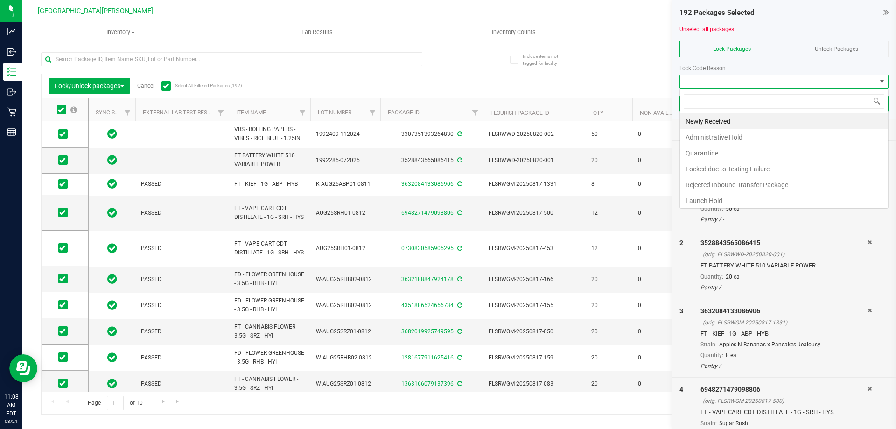
scroll to position [14, 209]
click at [737, 120] on li "Newly Received" at bounding box center [784, 121] width 208 height 16
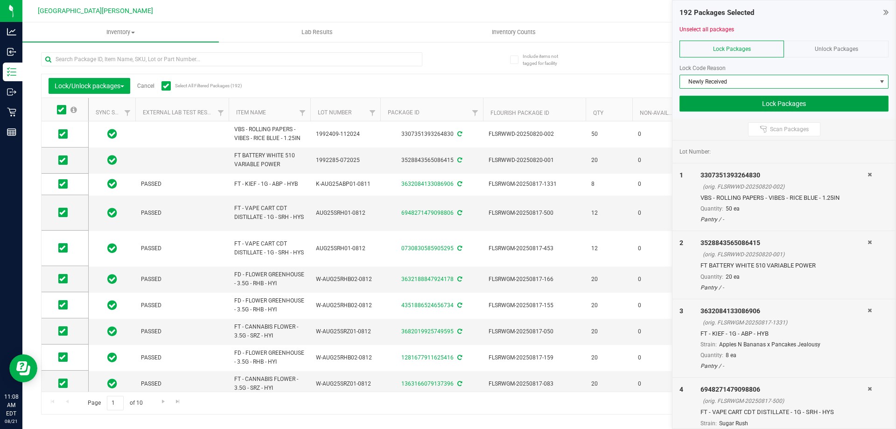
click at [745, 107] on button "Lock Packages" at bounding box center [784, 104] width 209 height 16
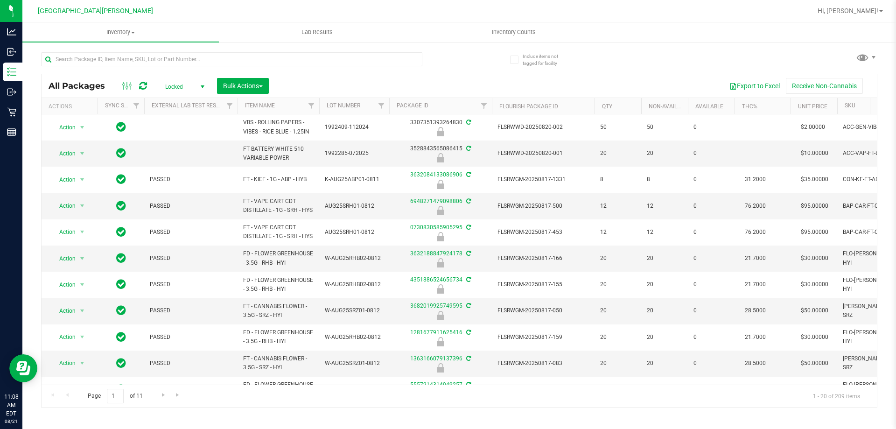
click at [442, 63] on div at bounding box center [250, 59] width 418 height 30
